Goal: Use online tool/utility: Utilize a website feature to perform a specific function

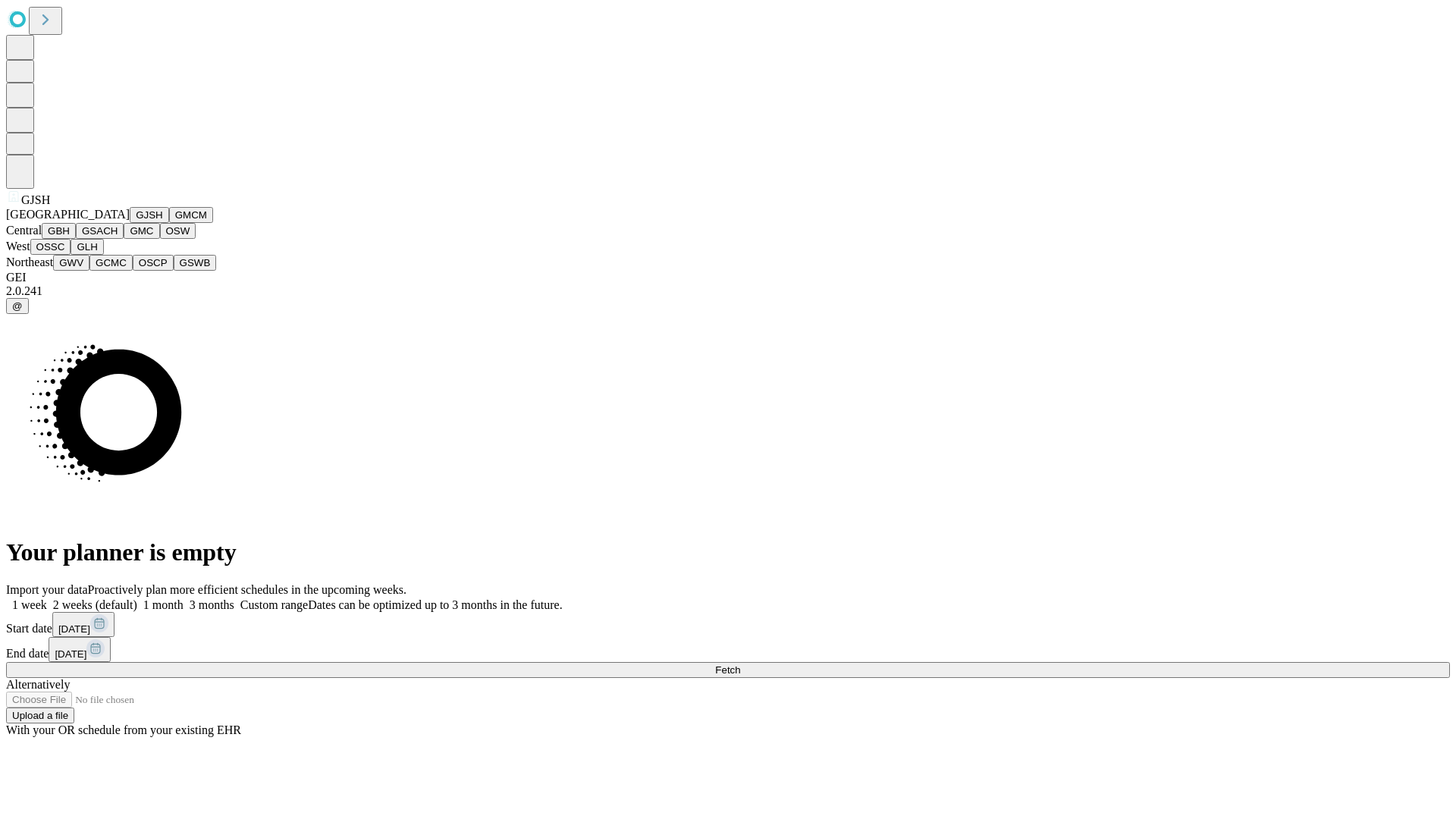
click at [130, 223] on button "GJSH" at bounding box center [150, 215] width 40 height 16
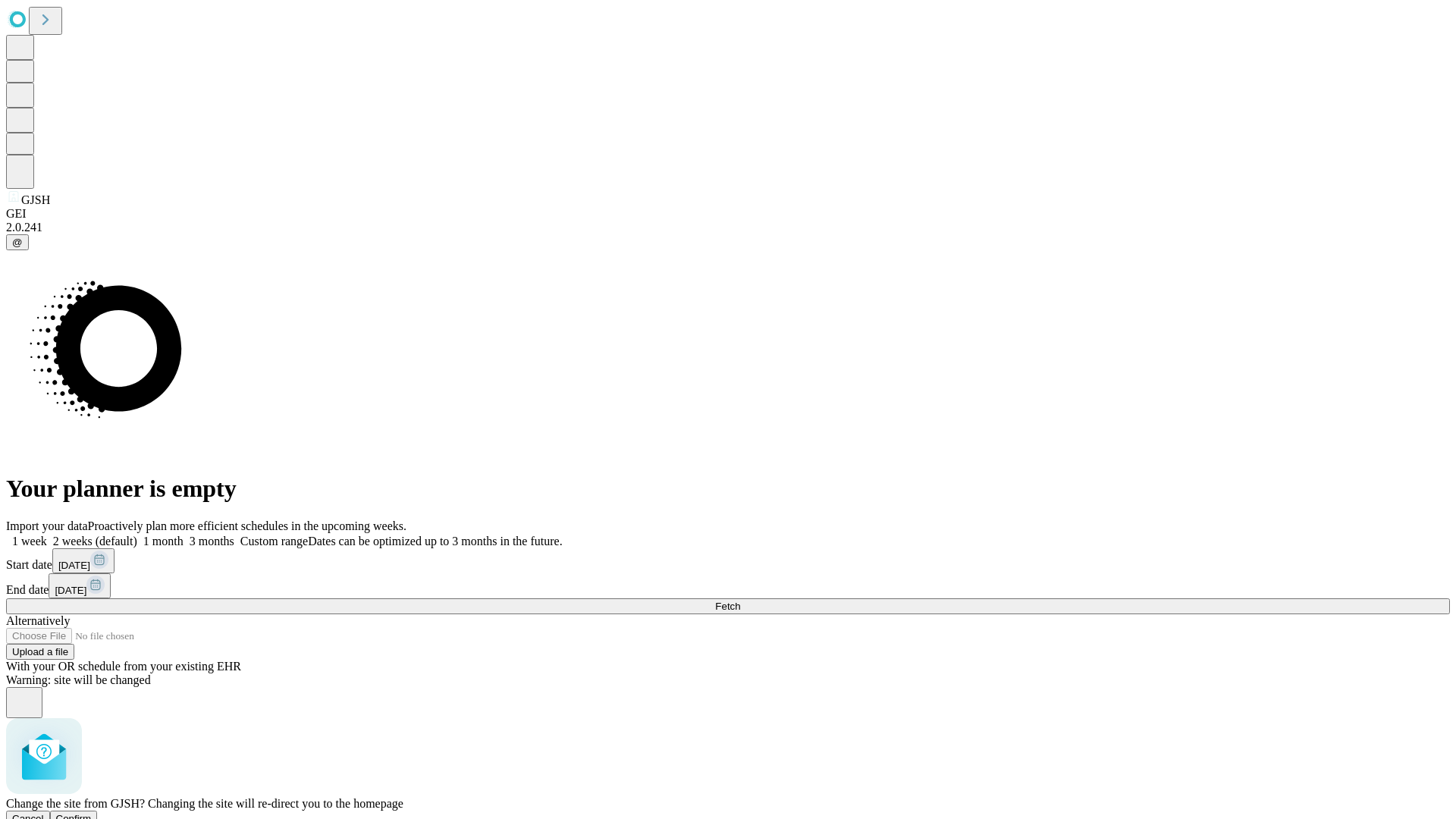
click at [92, 813] on span "Confirm" at bounding box center [74, 818] width 36 height 11
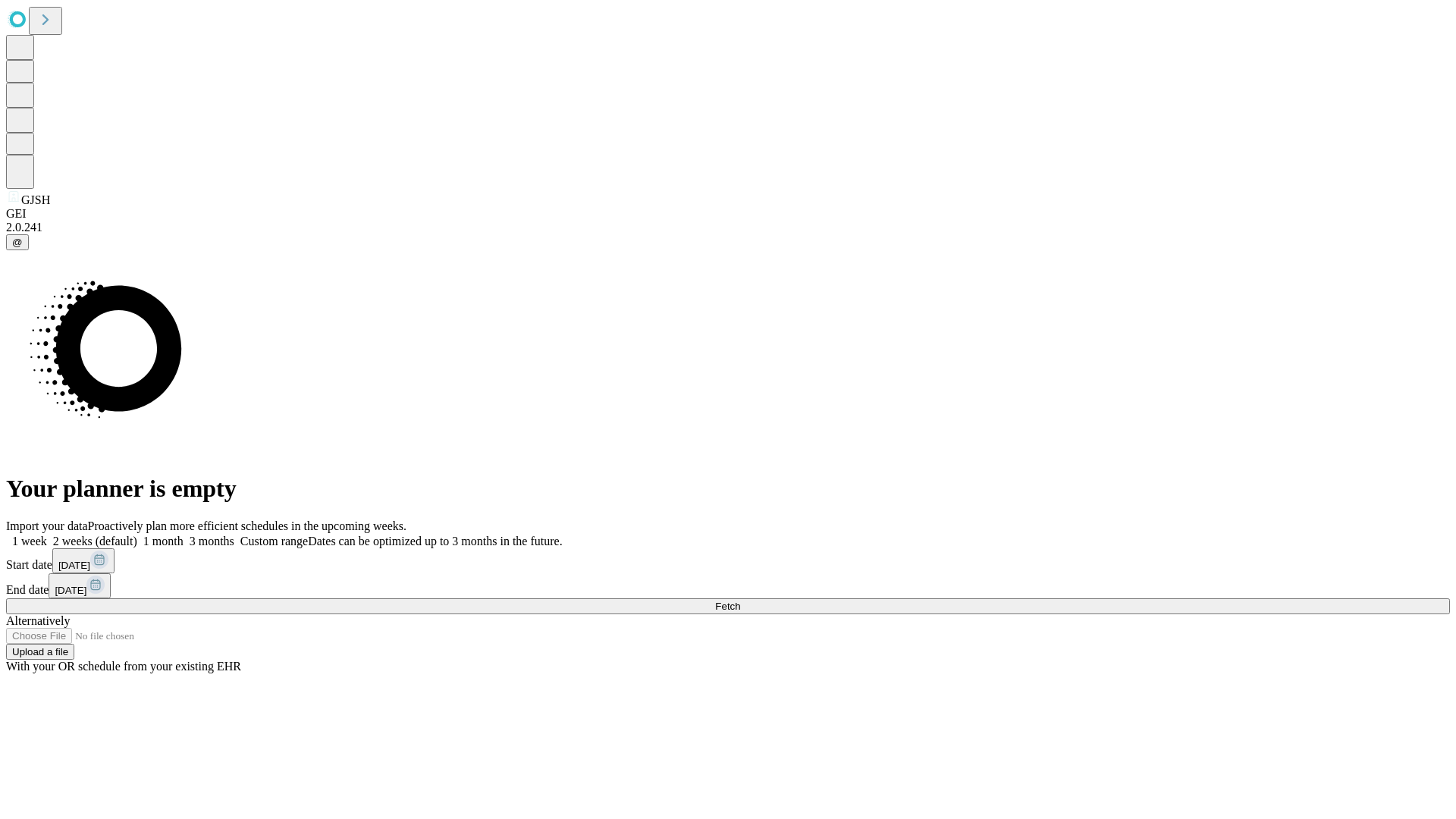
click at [138, 535] on label "2 weeks (default)" at bounding box center [92, 541] width 90 height 13
click at [740, 601] on span "Fetch" at bounding box center [727, 606] width 25 height 11
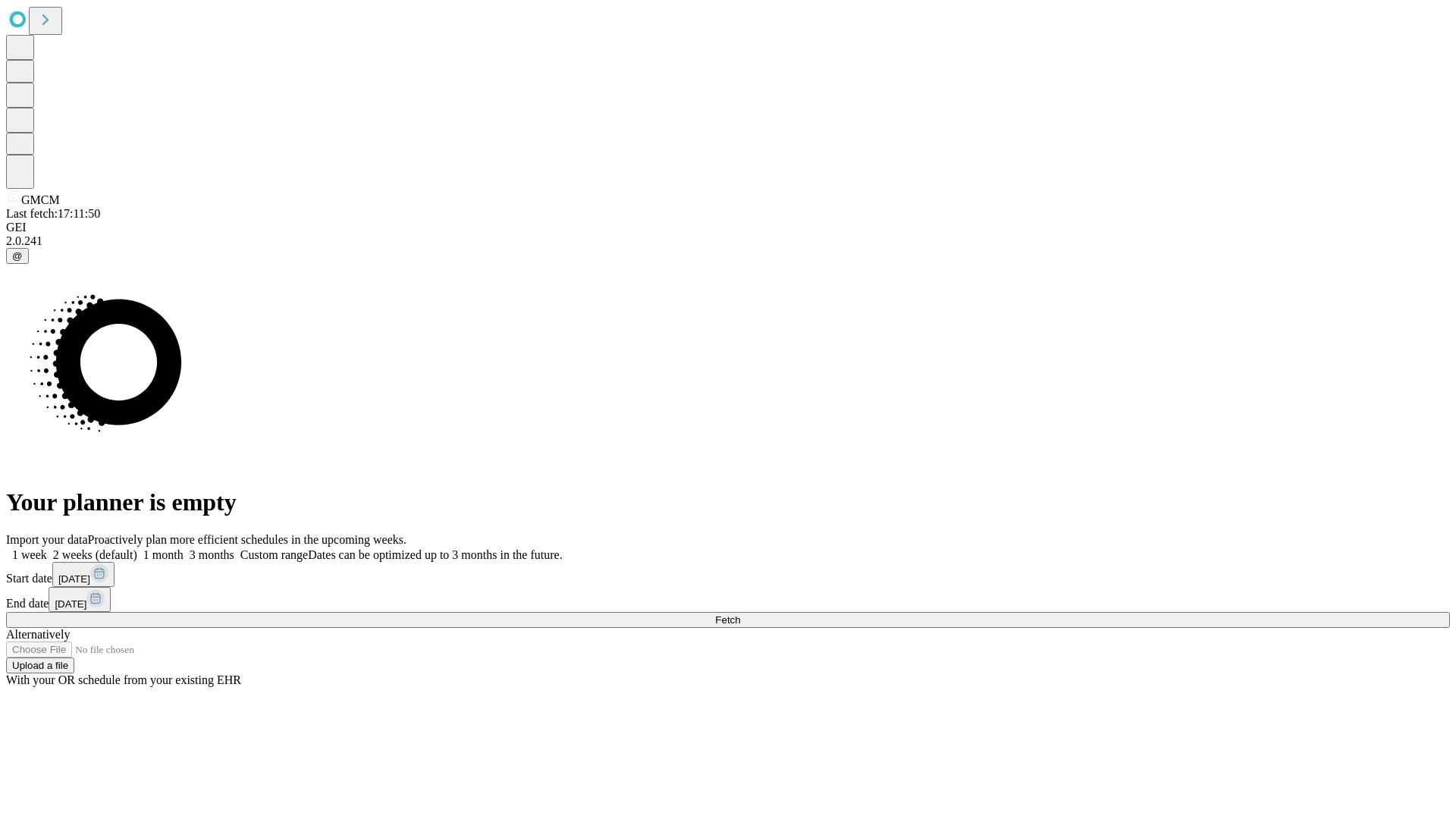
click at [138, 549] on label "2 weeks (default)" at bounding box center [92, 555] width 90 height 13
click at [740, 614] on span "Fetch" at bounding box center [727, 619] width 25 height 11
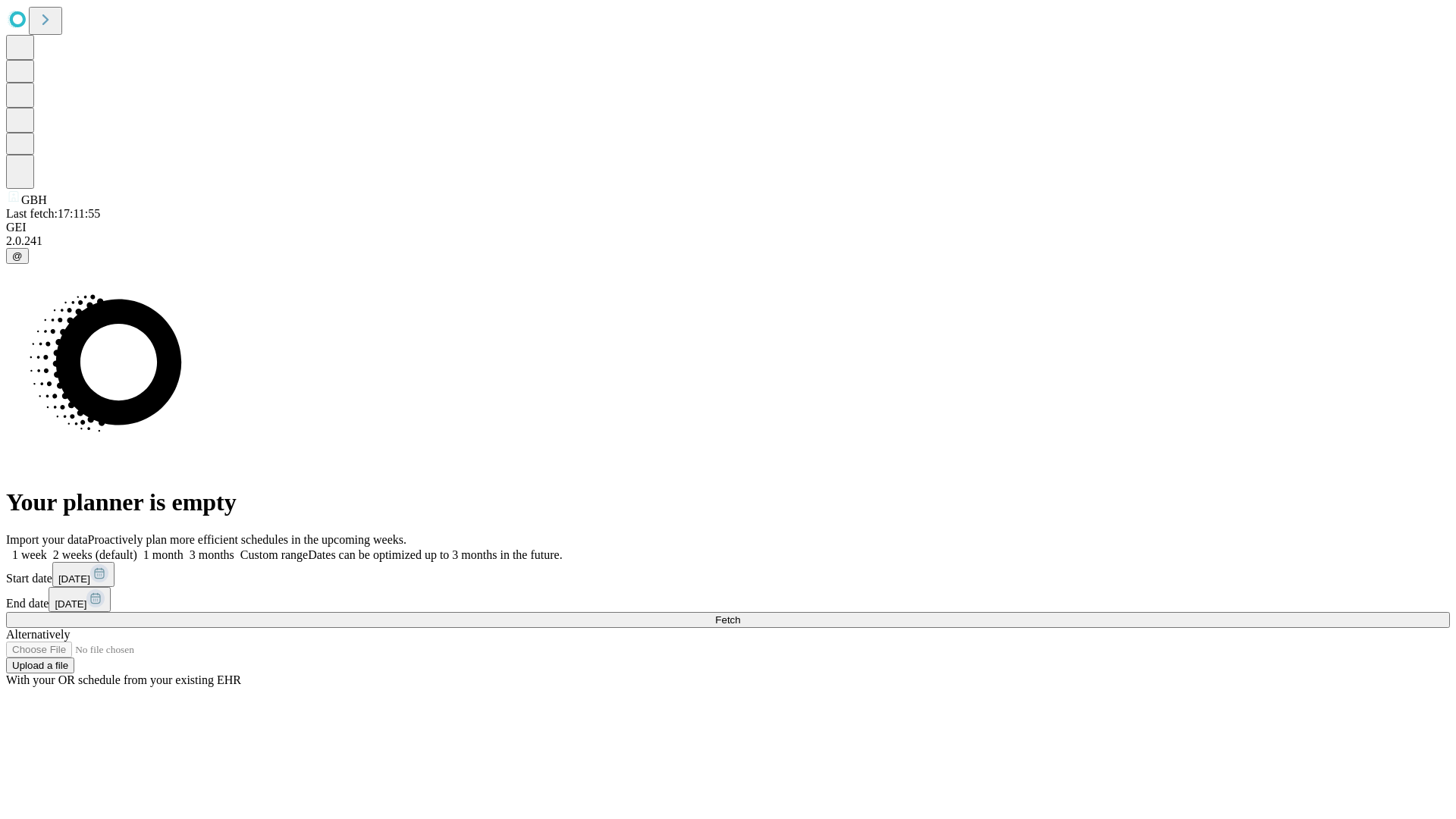
click at [138, 549] on label "2 weeks (default)" at bounding box center [92, 555] width 90 height 13
click at [740, 614] on span "Fetch" at bounding box center [727, 619] width 25 height 11
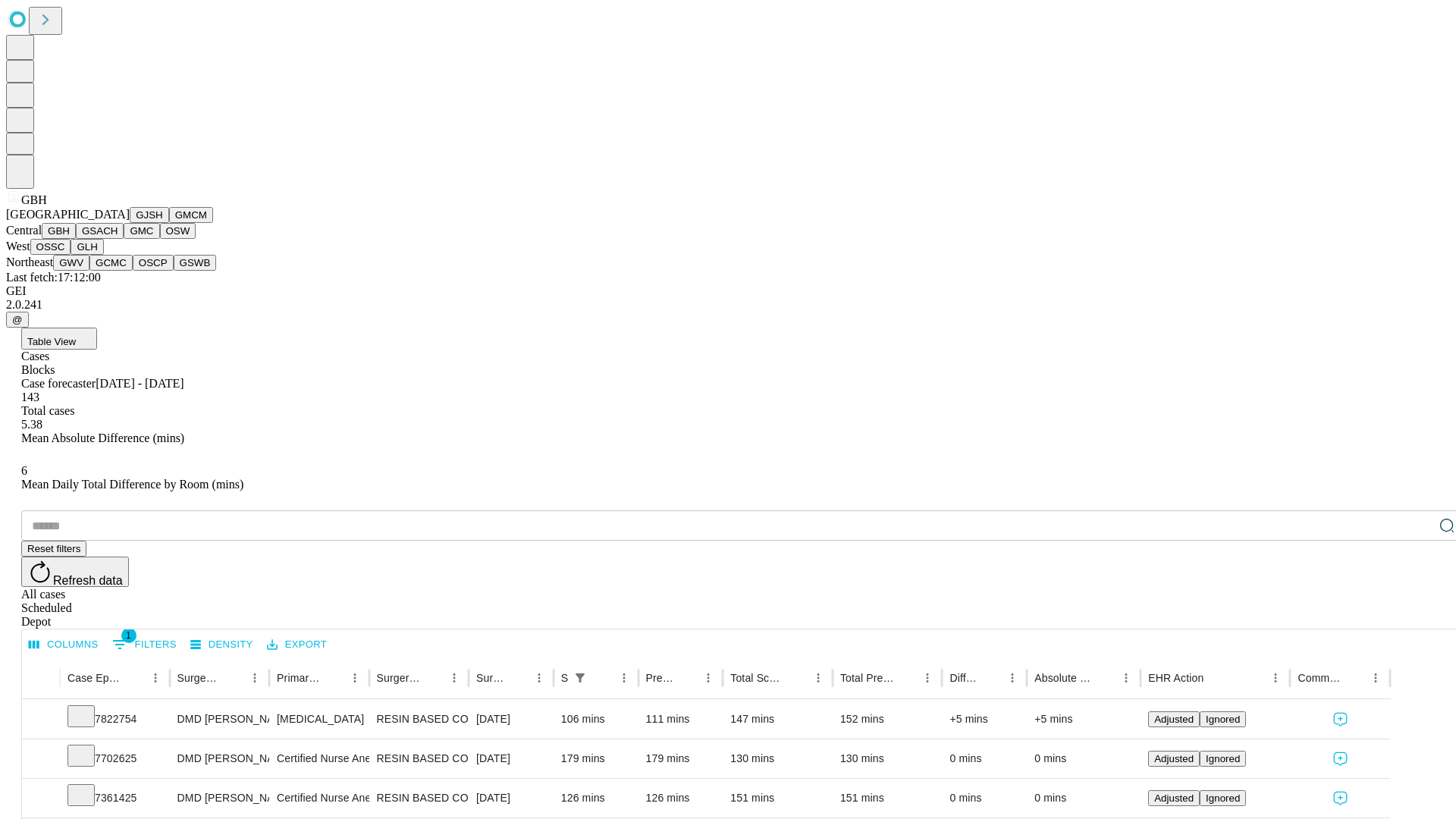
click at [118, 238] on button "GSACH" at bounding box center [100, 231] width 48 height 16
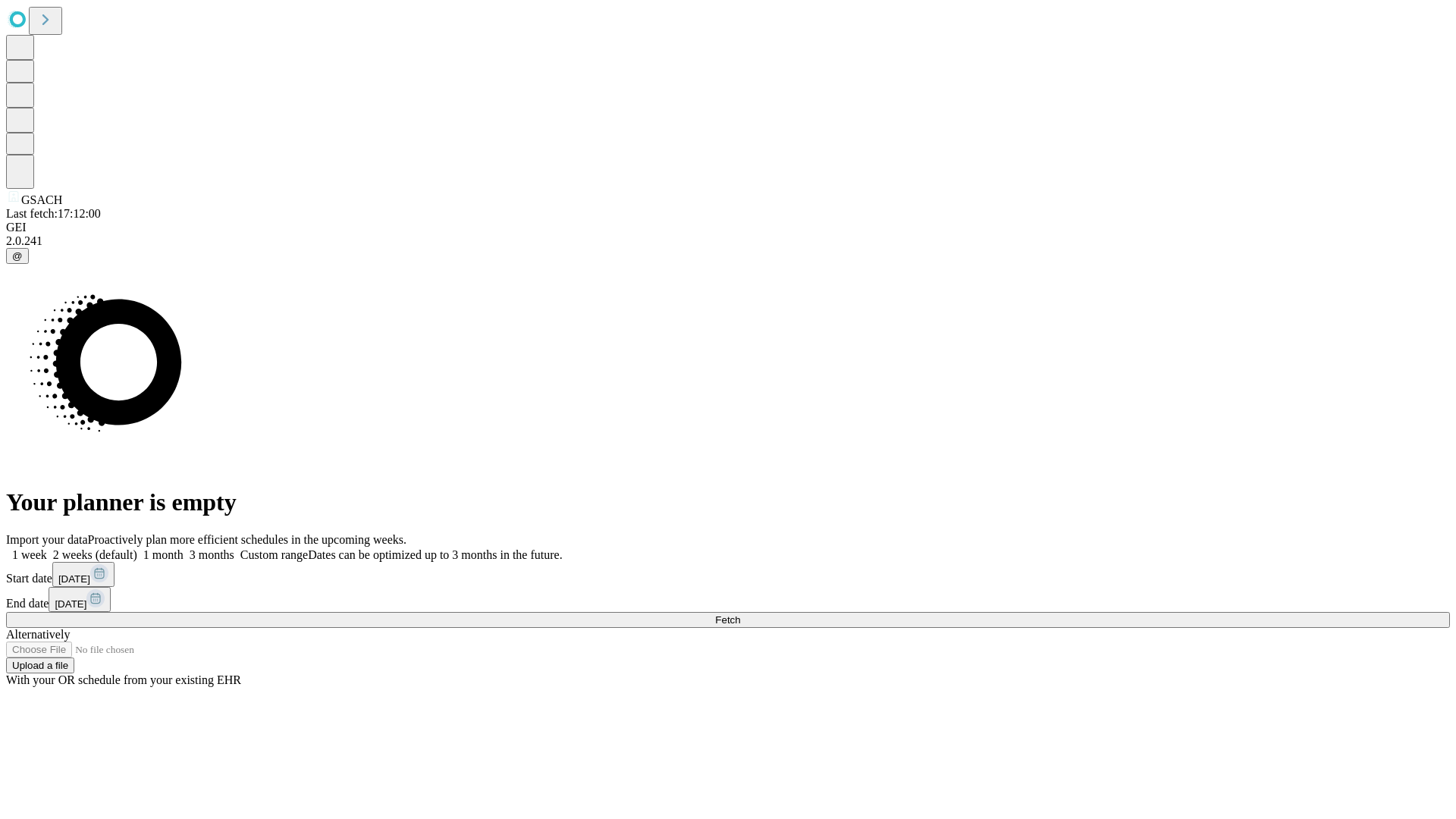
click at [740, 614] on span "Fetch" at bounding box center [727, 619] width 25 height 11
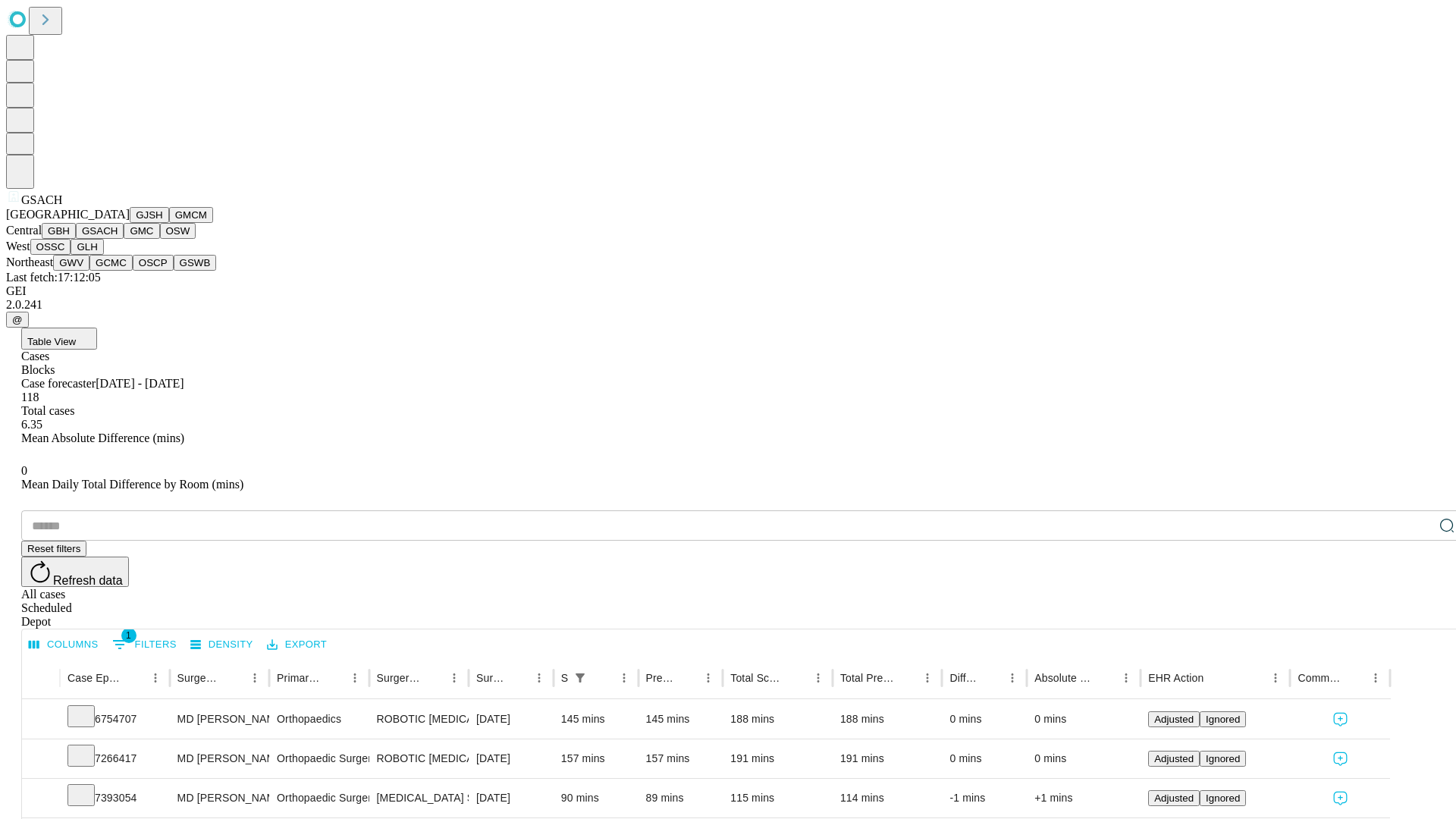
click at [124, 238] on button "GMC" at bounding box center [142, 231] width 36 height 16
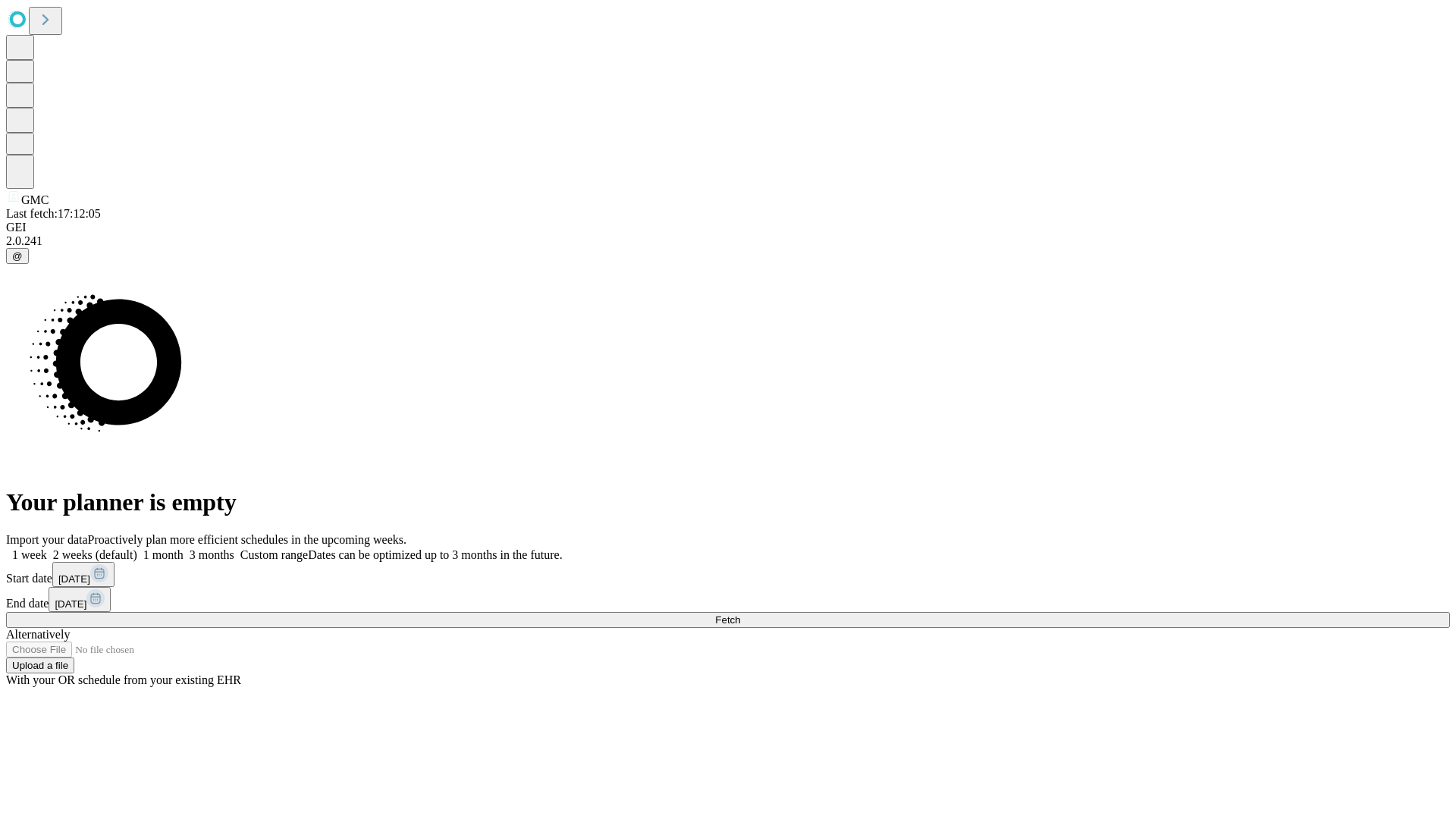
click at [740, 614] on span "Fetch" at bounding box center [727, 619] width 25 height 11
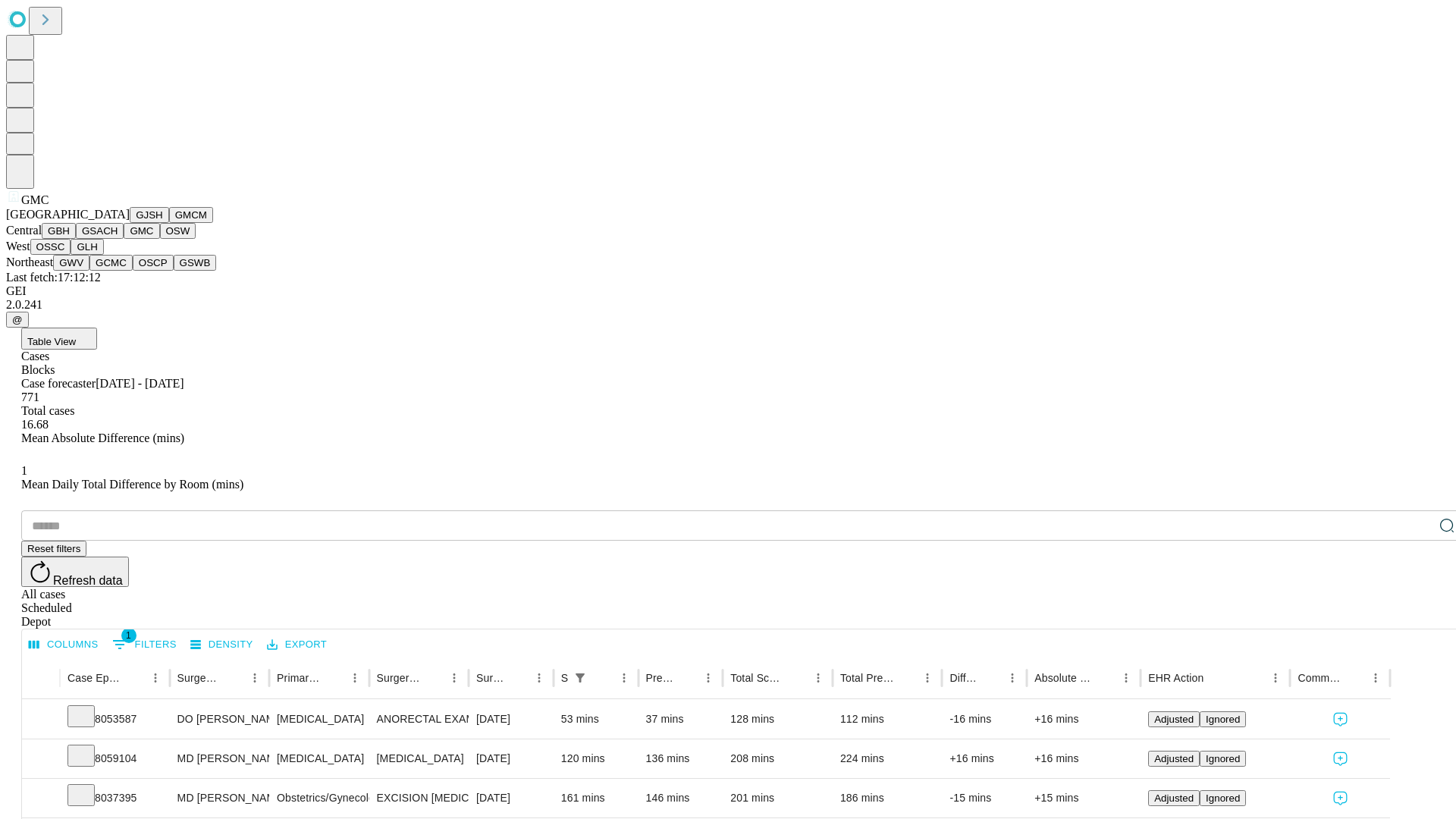
click at [160, 238] on button "OSW" at bounding box center [178, 231] width 36 height 16
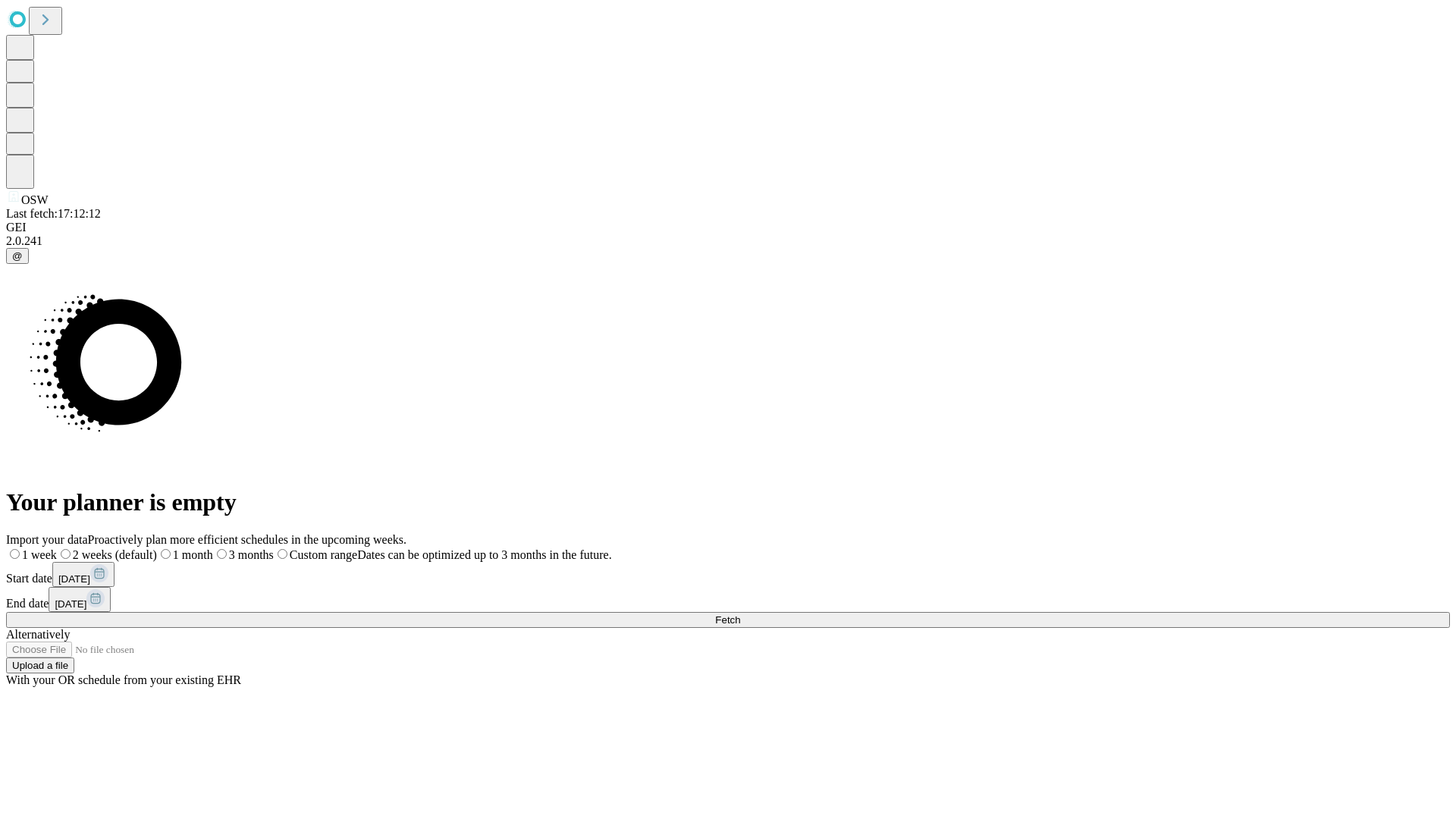
click at [157, 549] on label "2 weeks (default)" at bounding box center [107, 555] width 100 height 13
click at [740, 614] on span "Fetch" at bounding box center [727, 619] width 25 height 11
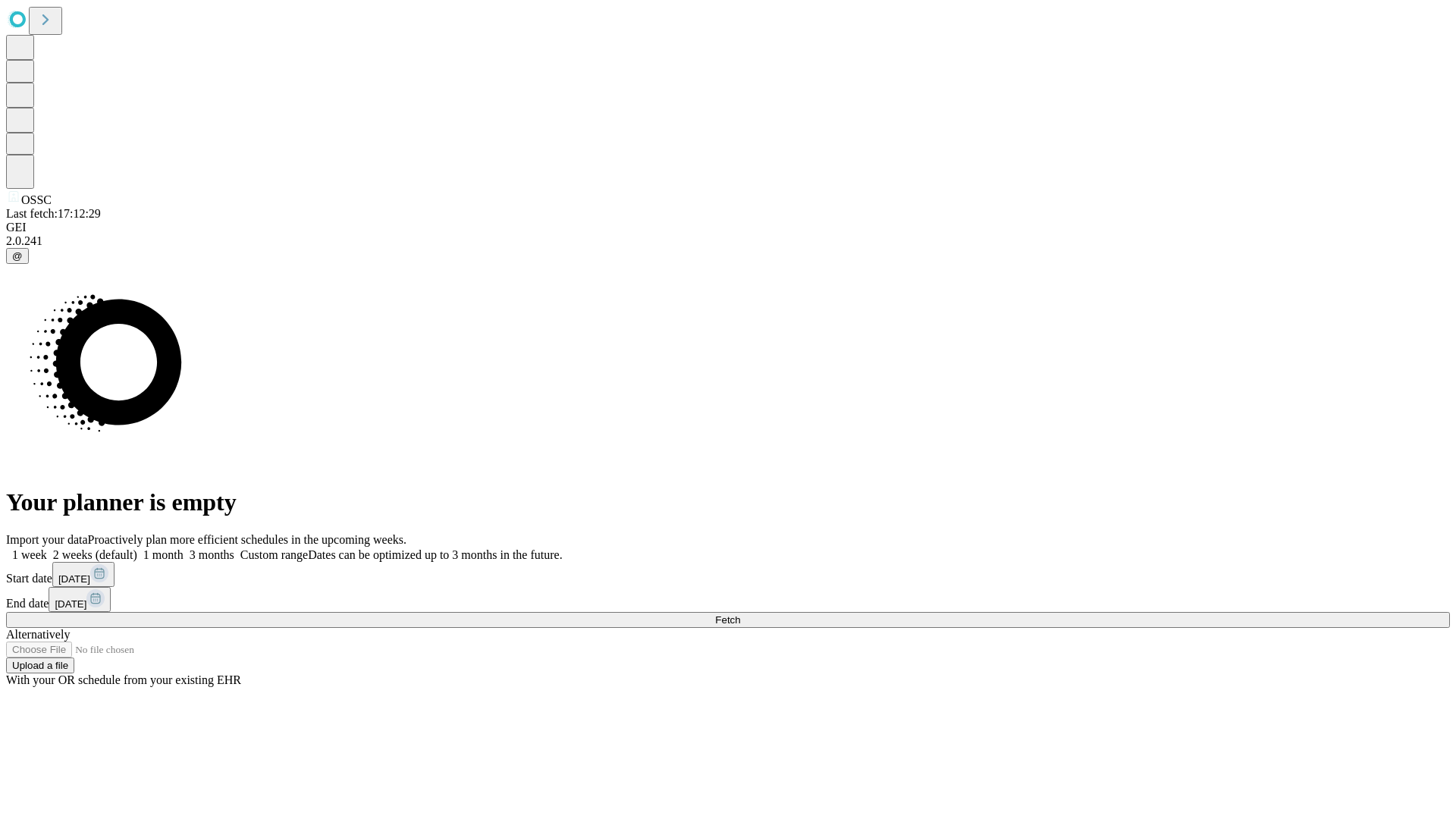
click at [138, 549] on label "2 weeks (default)" at bounding box center [92, 555] width 90 height 13
click at [740, 614] on span "Fetch" at bounding box center [727, 619] width 25 height 11
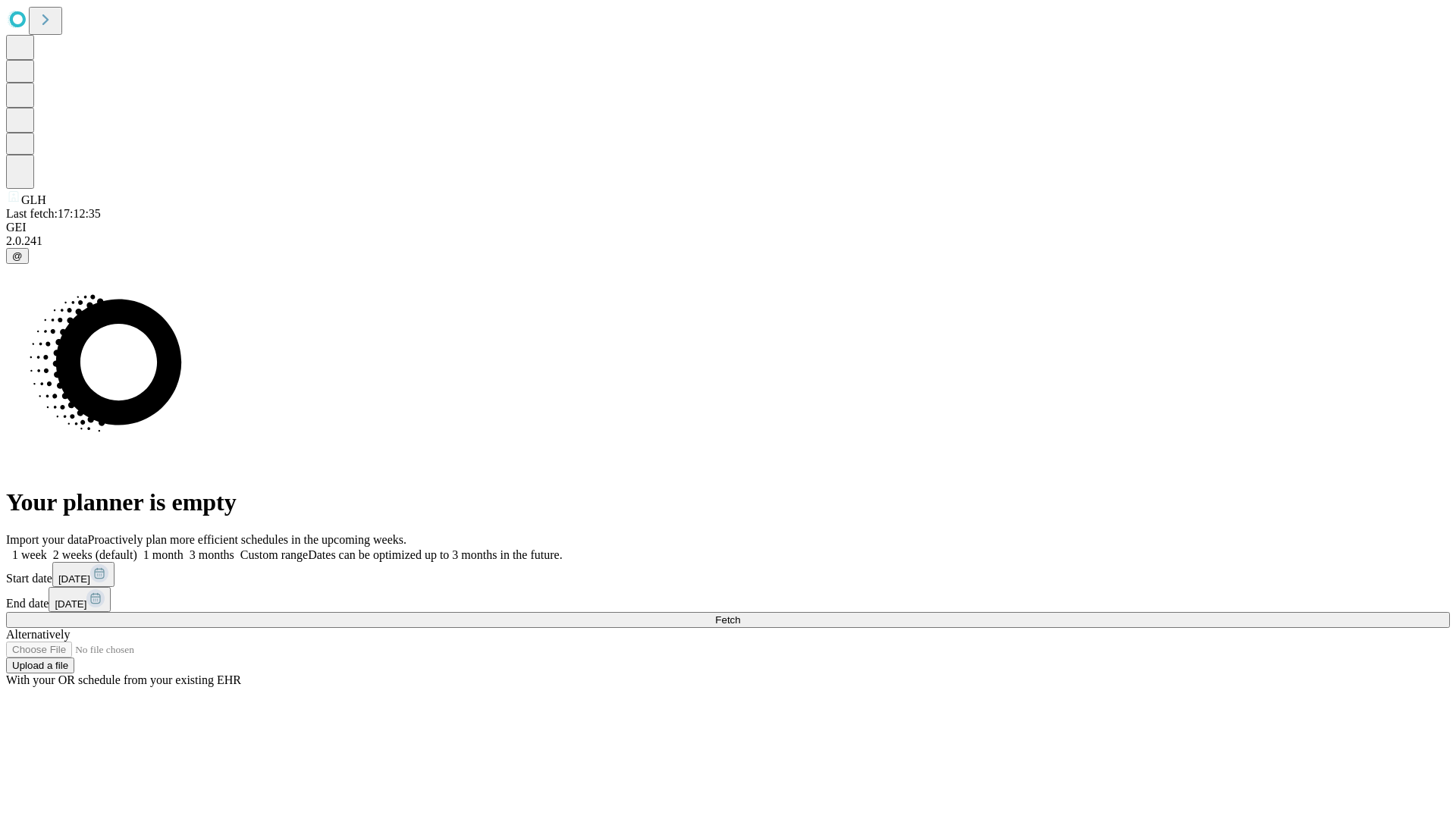
click at [138, 549] on label "2 weeks (default)" at bounding box center [92, 555] width 90 height 13
click at [740, 614] on span "Fetch" at bounding box center [727, 619] width 25 height 11
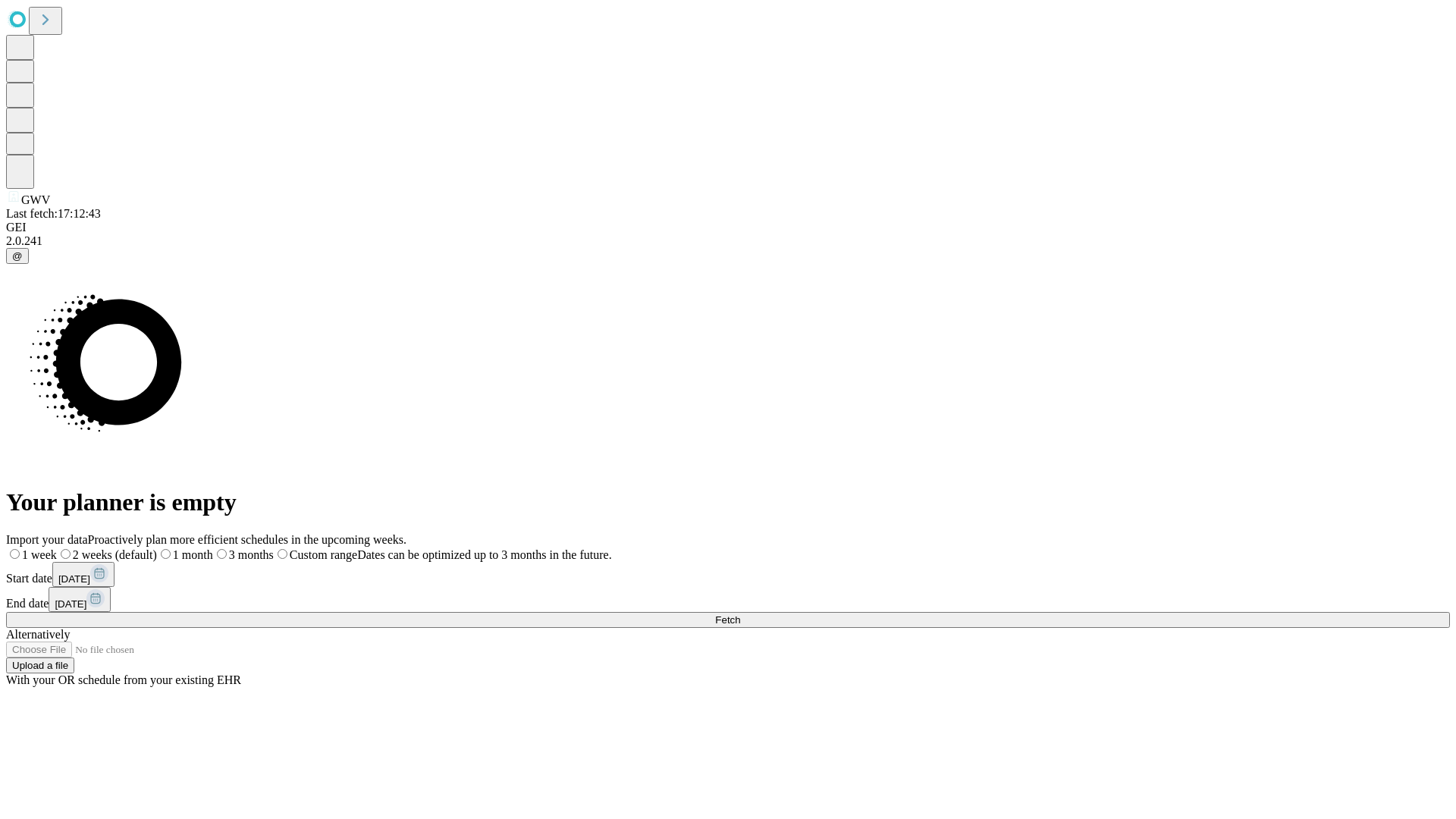
click at [157, 549] on label "2 weeks (default)" at bounding box center [107, 555] width 100 height 13
click at [740, 614] on span "Fetch" at bounding box center [727, 619] width 25 height 11
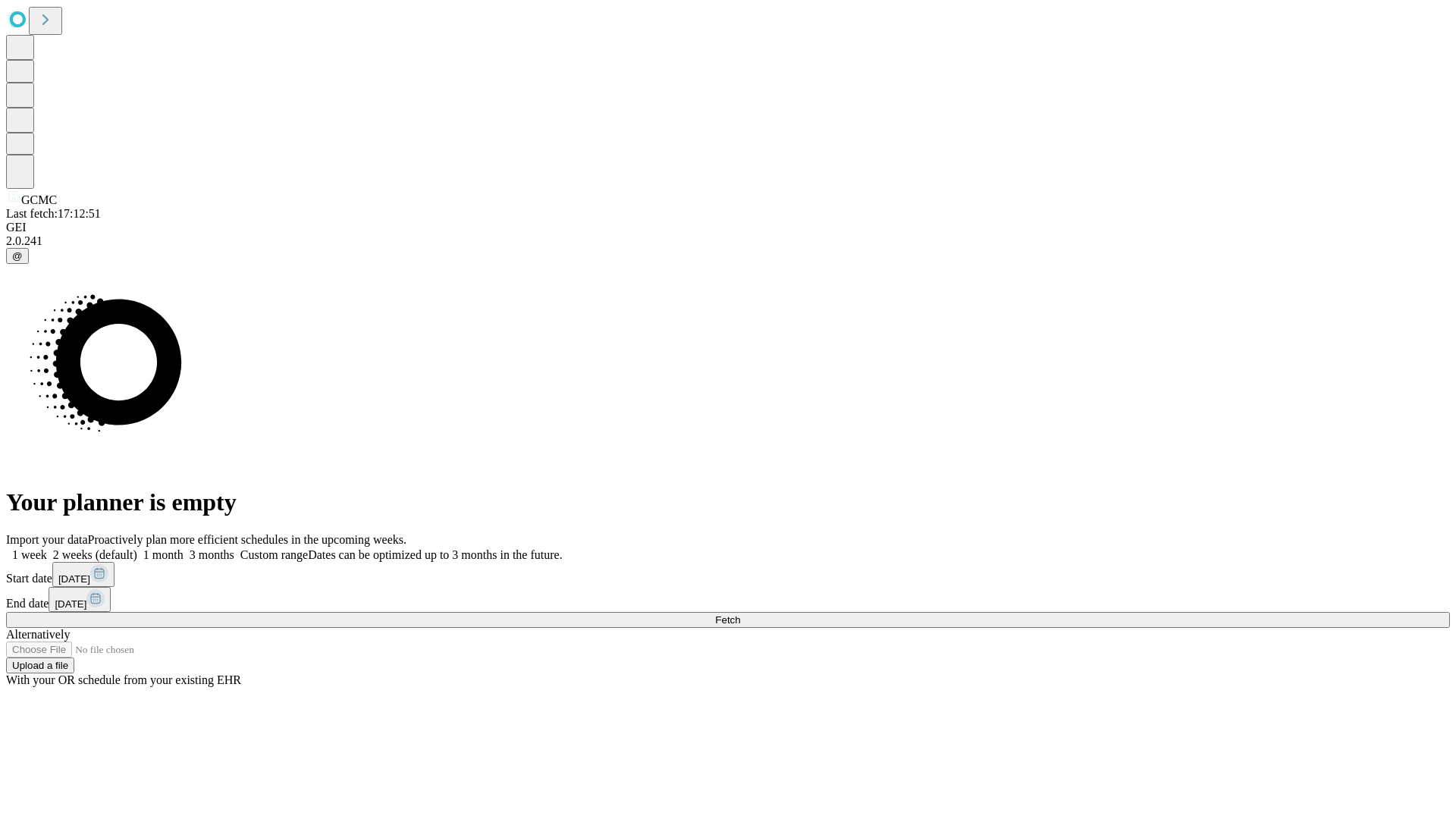
click at [138, 549] on label "2 weeks (default)" at bounding box center [92, 555] width 90 height 13
click at [740, 614] on span "Fetch" at bounding box center [727, 619] width 25 height 11
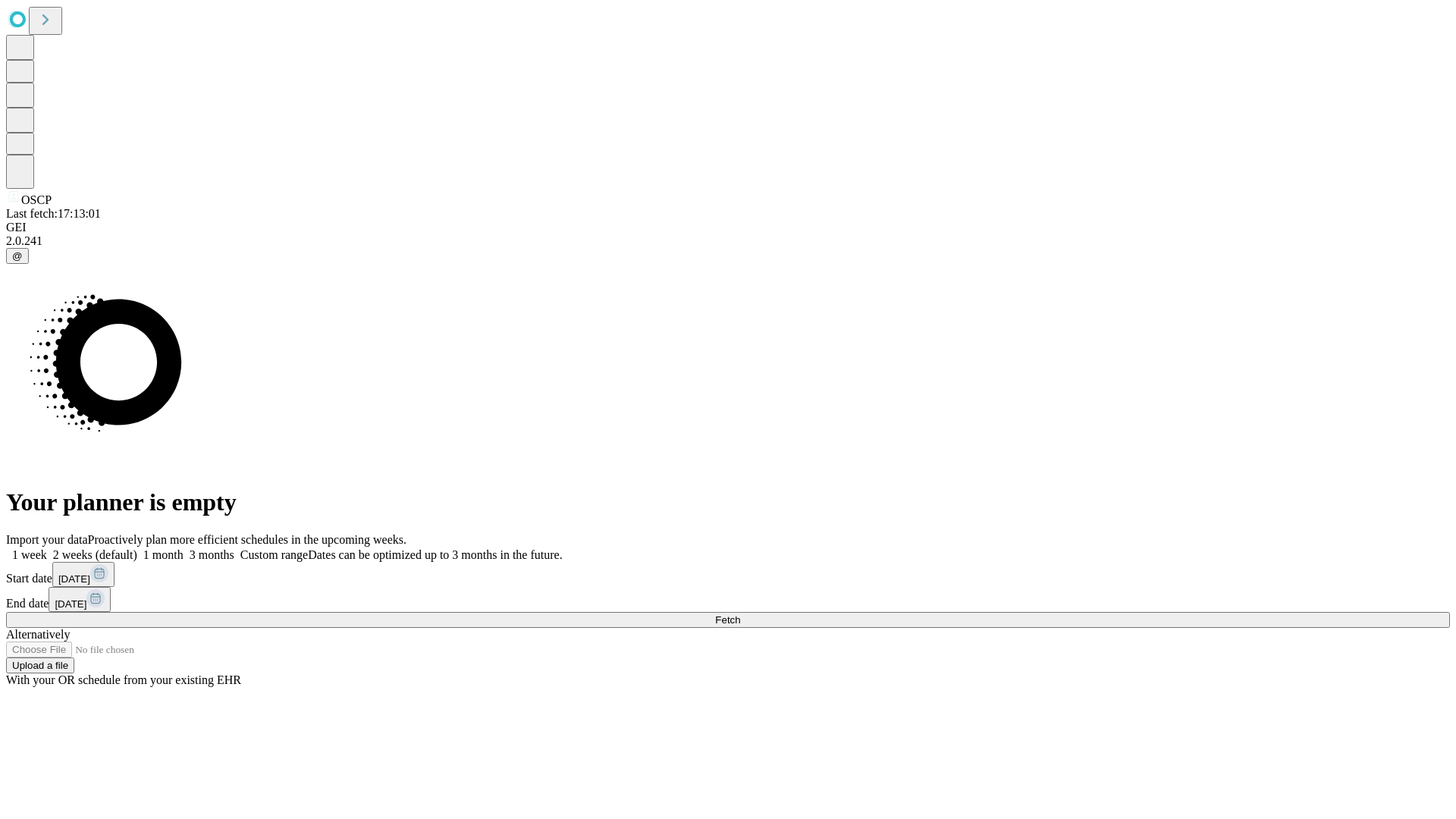
click at [138, 549] on label "2 weeks (default)" at bounding box center [92, 555] width 90 height 13
click at [740, 614] on span "Fetch" at bounding box center [727, 619] width 25 height 11
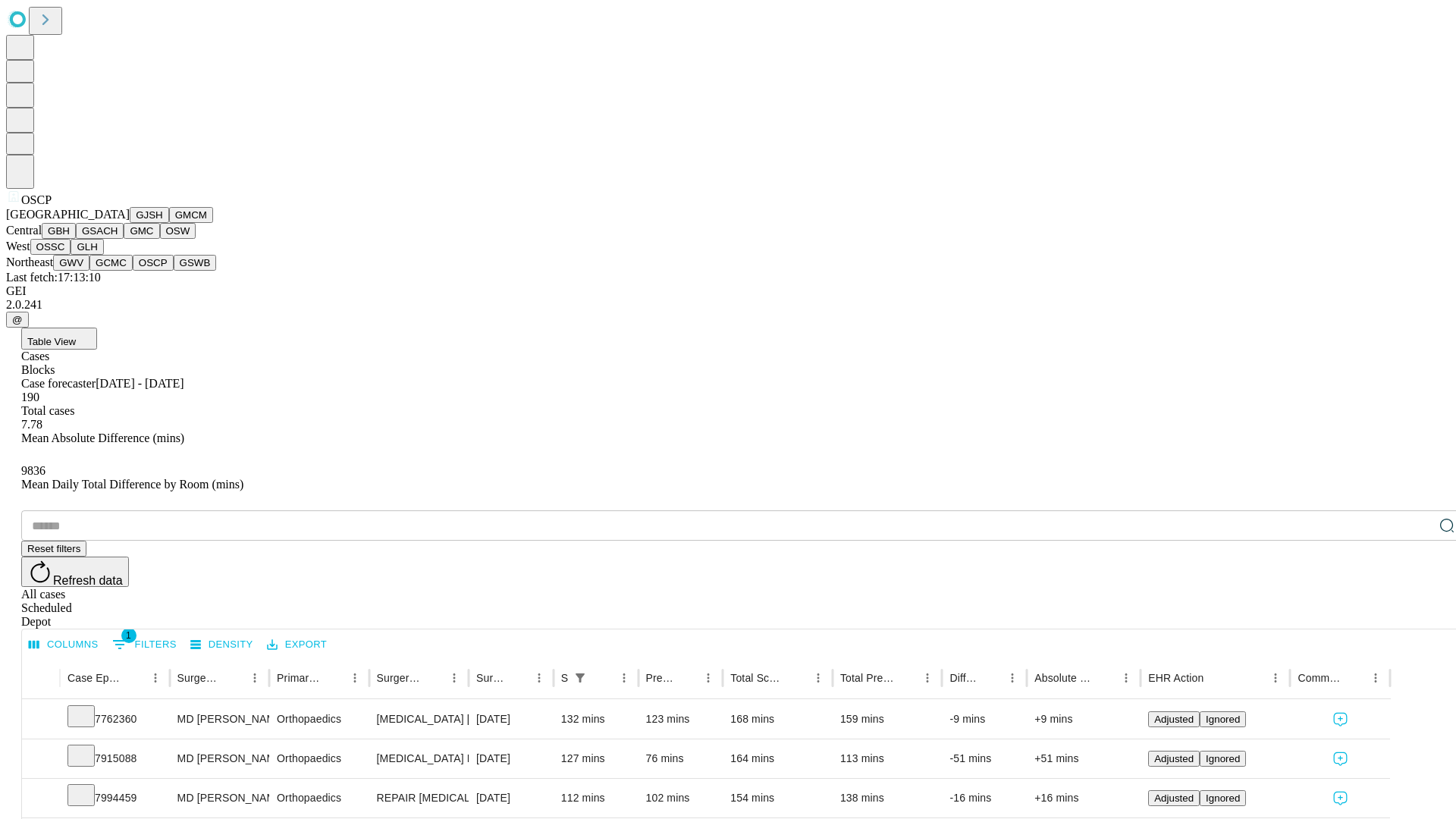
click at [174, 270] on button "GSWB" at bounding box center [194, 262] width 43 height 16
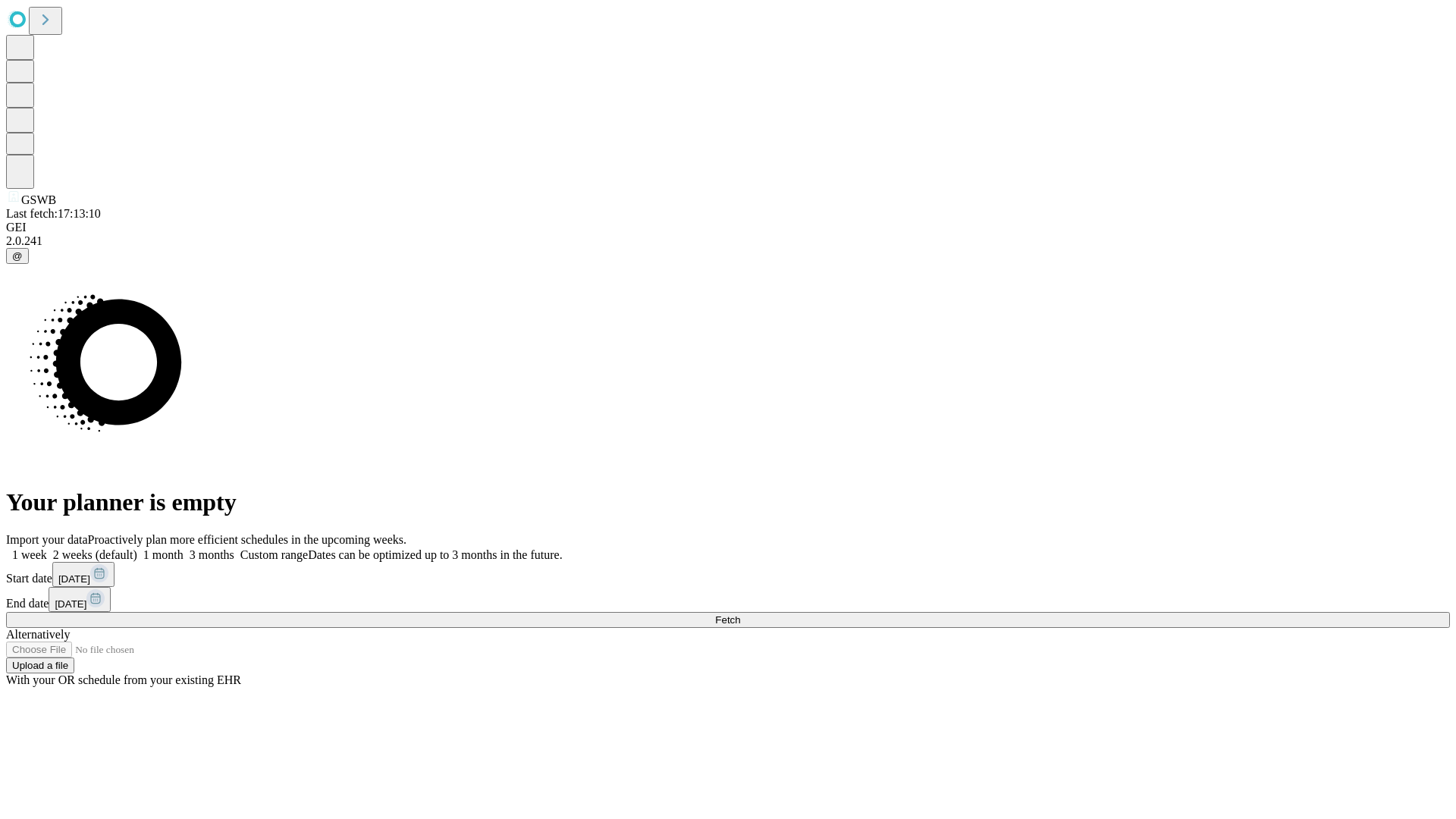
click at [138, 549] on label "2 weeks (default)" at bounding box center [92, 555] width 90 height 13
click at [740, 614] on span "Fetch" at bounding box center [727, 619] width 25 height 11
